Goal: Task Accomplishment & Management: Manage account settings

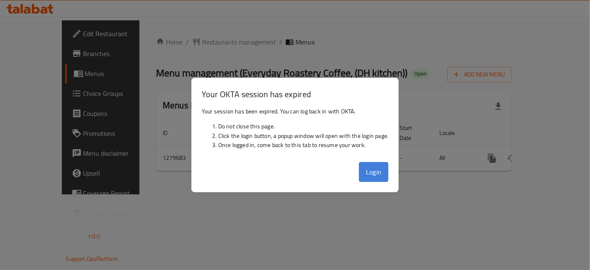
click at [379, 171] on button "Login" at bounding box center [374, 172] width 30 height 20
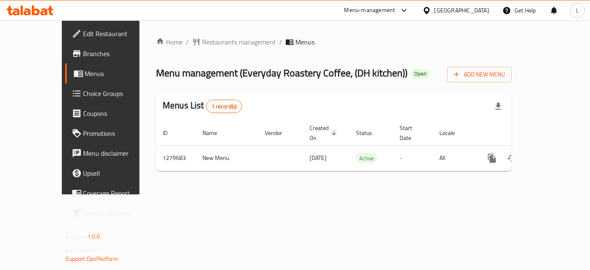
click at [35, 6] on icon at bounding box center [30, 10] width 47 height 10
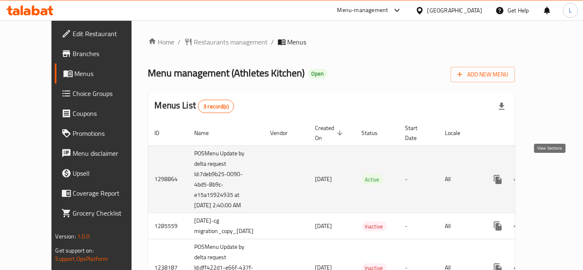
click at [554, 174] on icon "enhanced table" at bounding box center [558, 179] width 10 height 10
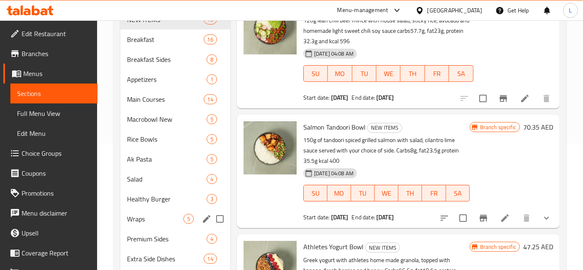
scroll to position [60, 0]
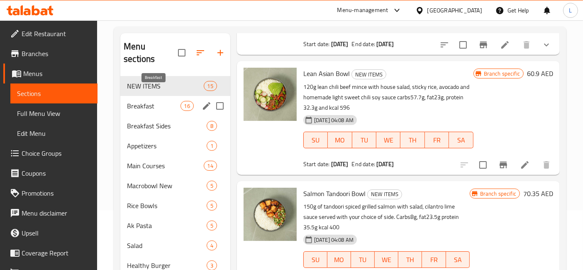
click at [152, 101] on span "Breakfast" at bounding box center [153, 106] width 53 height 10
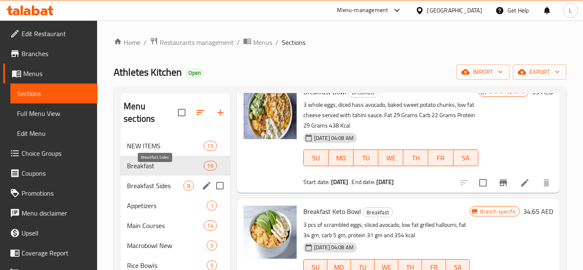
click at [149, 181] on span "Breakfast Sides" at bounding box center [155, 186] width 56 height 10
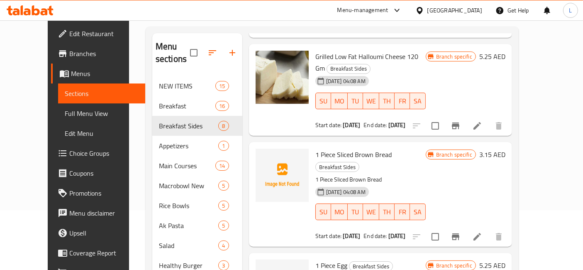
scroll to position [106, 0]
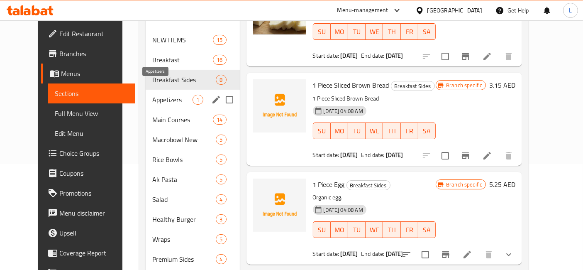
click at [159, 95] on span "Appetizers" at bounding box center [172, 100] width 41 height 10
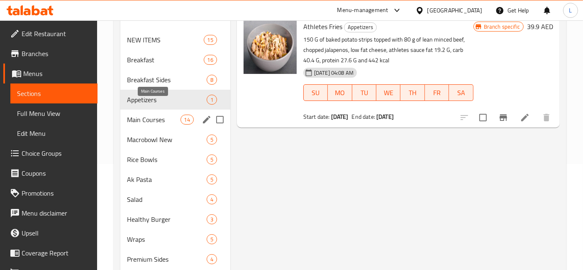
click at [158, 115] on span "Main Courses" at bounding box center [153, 120] width 53 height 10
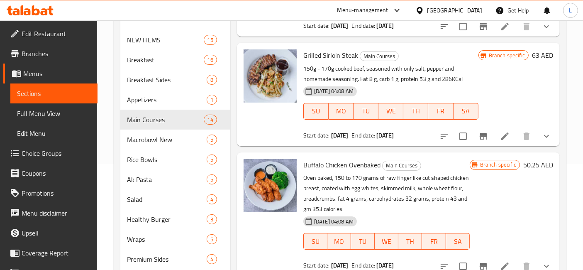
scroll to position [830, 0]
